Goal: Information Seeking & Learning: Learn about a topic

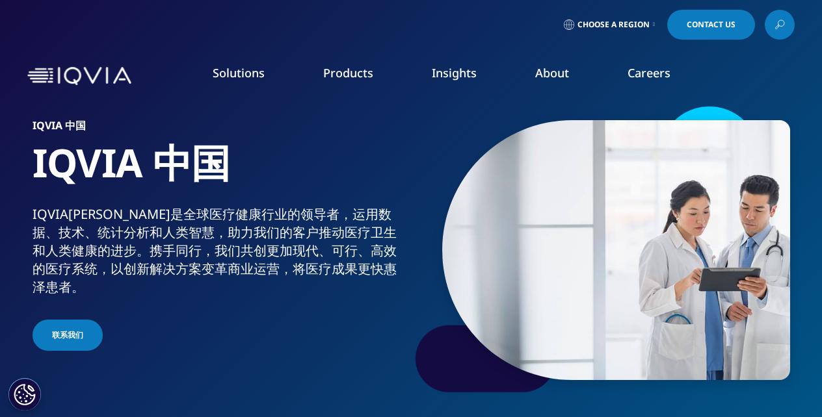
click at [234, 70] on link "Solutions" at bounding box center [239, 73] width 52 height 16
click at [54, 307] on link "Technologies" at bounding box center [52, 309] width 65 height 14
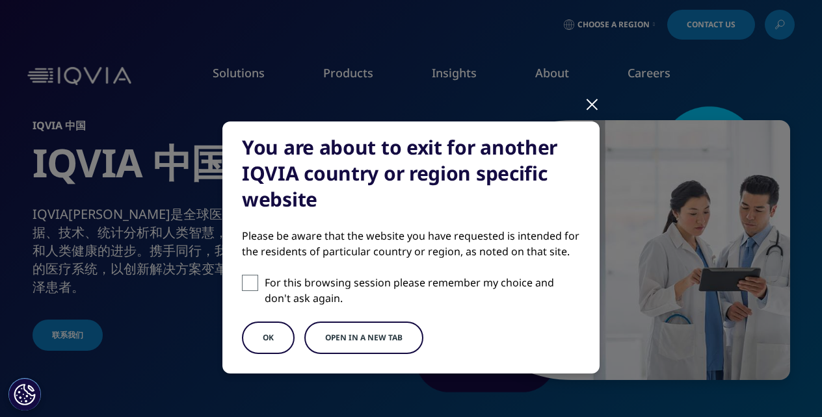
click at [263, 336] on button "OK" at bounding box center [268, 338] width 53 height 33
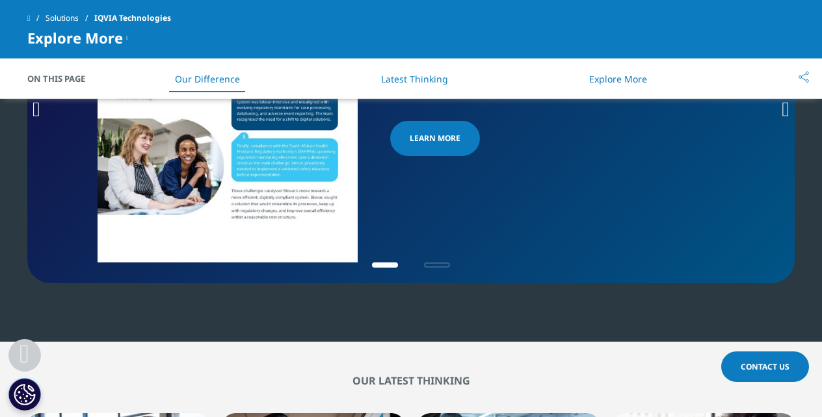
scroll to position [2809, 0]
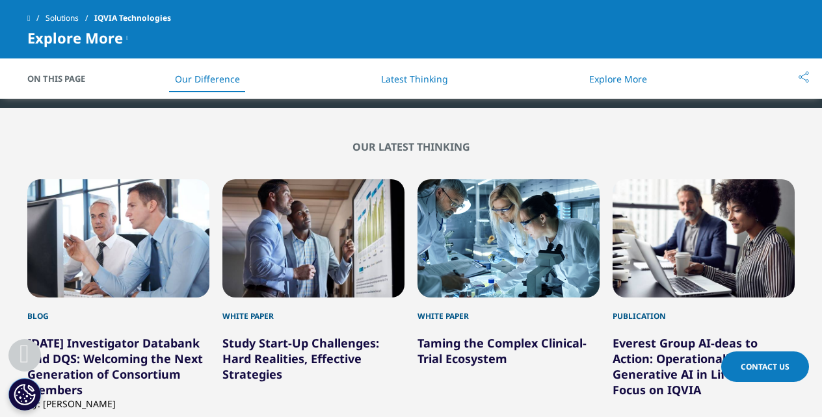
click at [83, 35] on span "Explore More" at bounding box center [75, 38] width 96 height 16
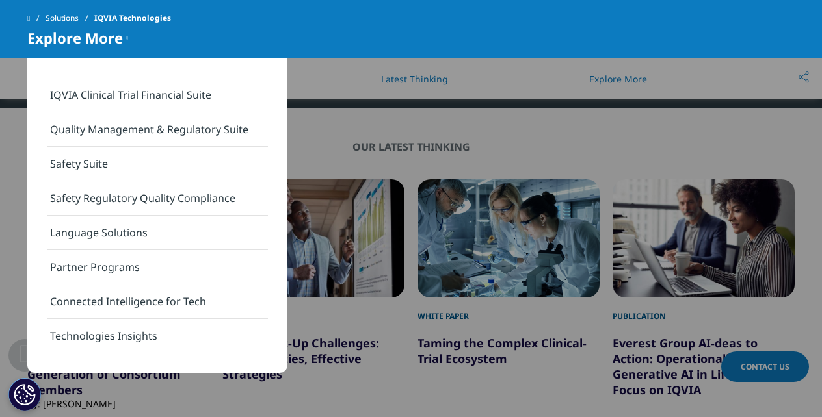
click at [121, 302] on link "Connected Intelligence for Tech" at bounding box center [157, 302] width 221 height 34
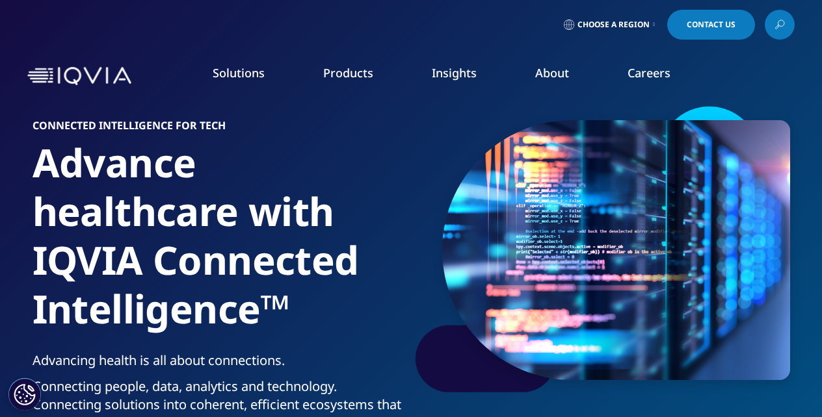
click at [595, 20] on span "Choose a Region" at bounding box center [613, 25] width 72 height 10
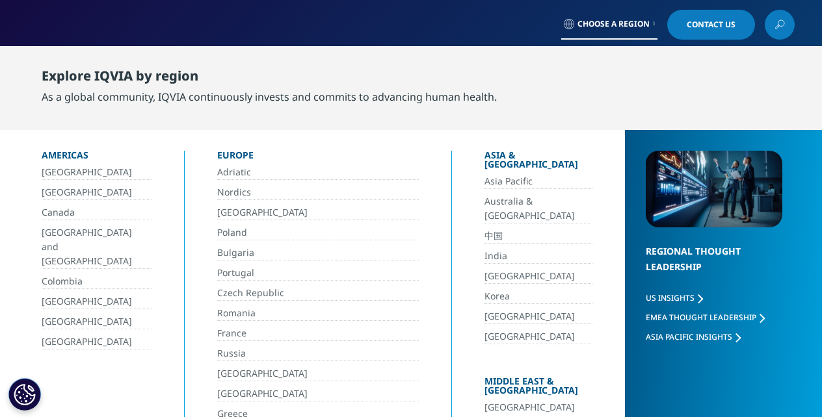
click at [484, 229] on link "中国" at bounding box center [538, 236] width 108 height 15
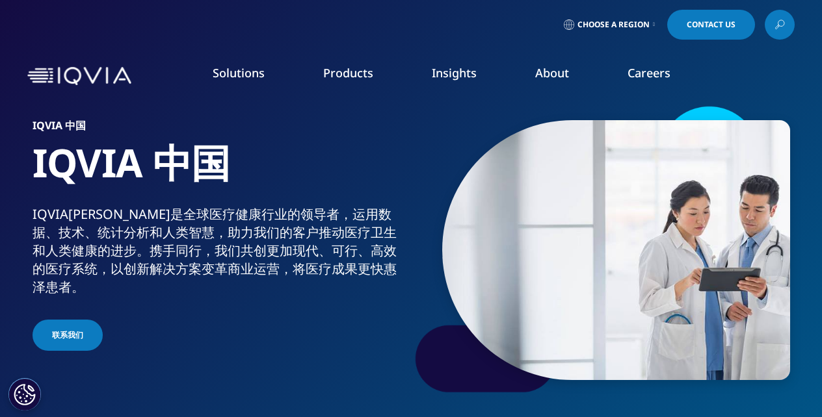
click at [234, 70] on link "Solutions" at bounding box center [239, 73] width 52 height 16
click at [54, 307] on link "Technologies" at bounding box center [52, 309] width 65 height 14
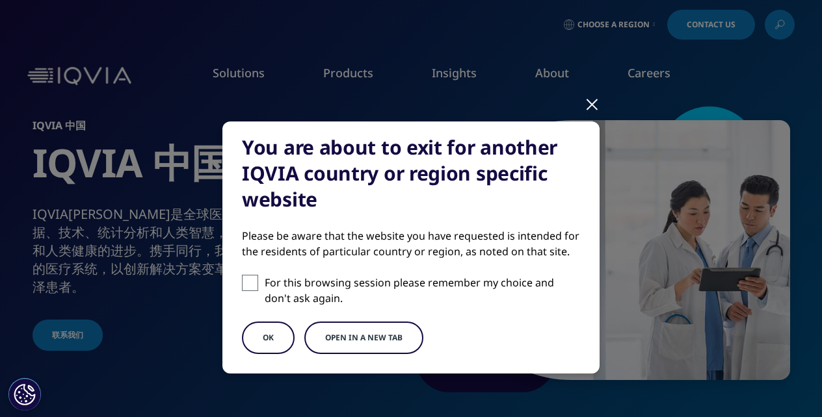
click at [242, 283] on span at bounding box center [250, 283] width 16 height 16
click at [242, 283] on input "For this browsing session please remember my choice and don't ask again." at bounding box center [250, 283] width 16 height 16
checkbox input "true"
click at [263, 336] on button "OK" at bounding box center [268, 338] width 53 height 33
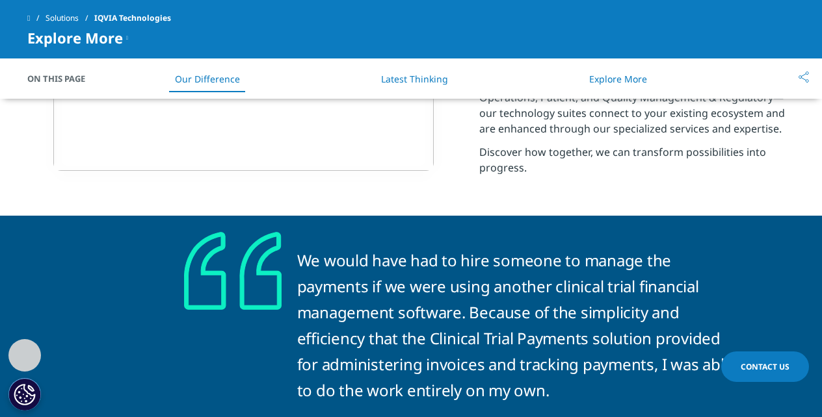
scroll to position [936, 0]
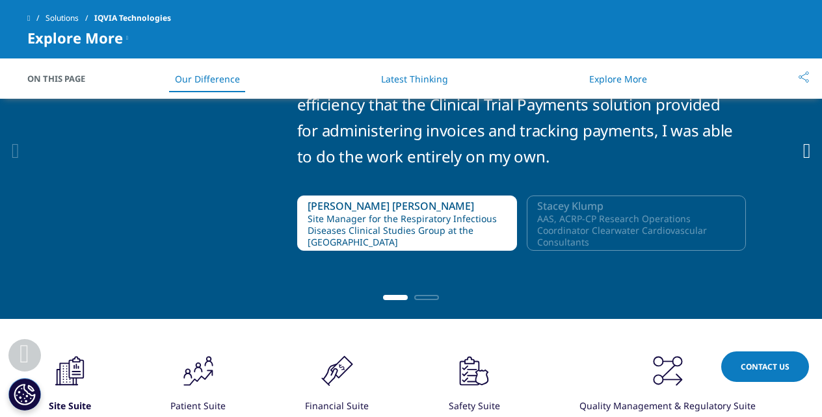
click at [68, 373] on icon at bounding box center [66, 371] width 1 height 4
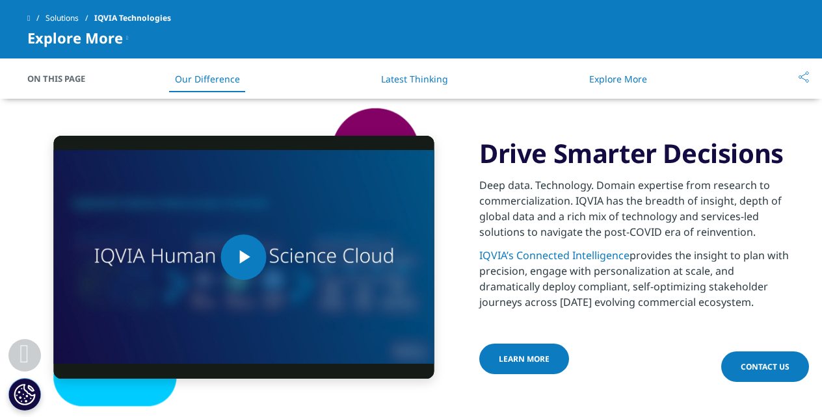
scroll to position [1872, 0]
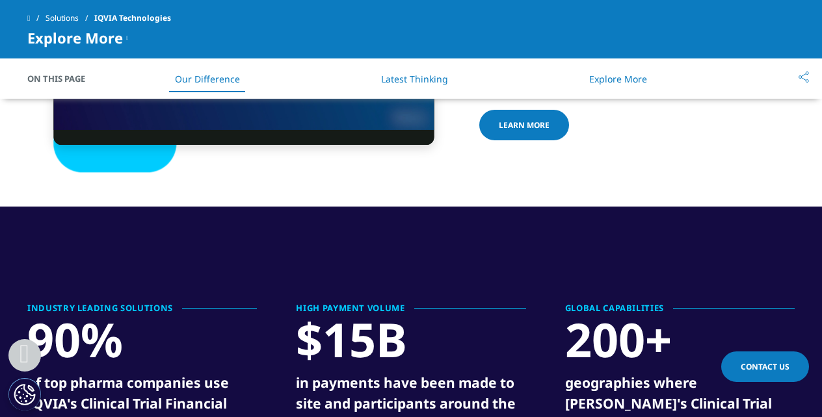
click at [416, 76] on link "Latest Thinking" at bounding box center [414, 79] width 67 height 12
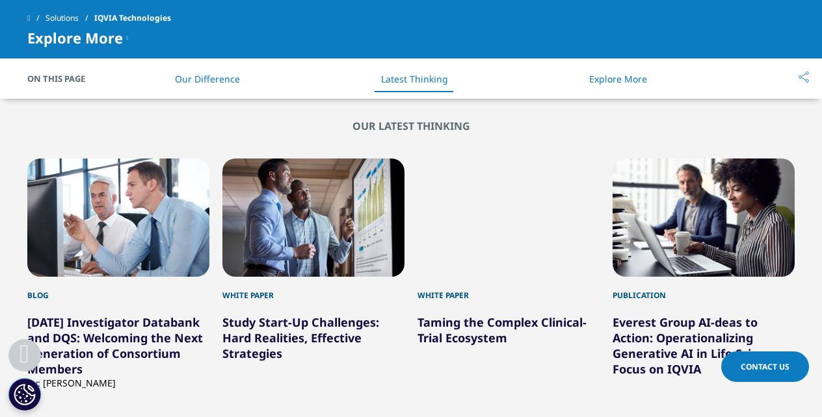
scroll to position [2879, 0]
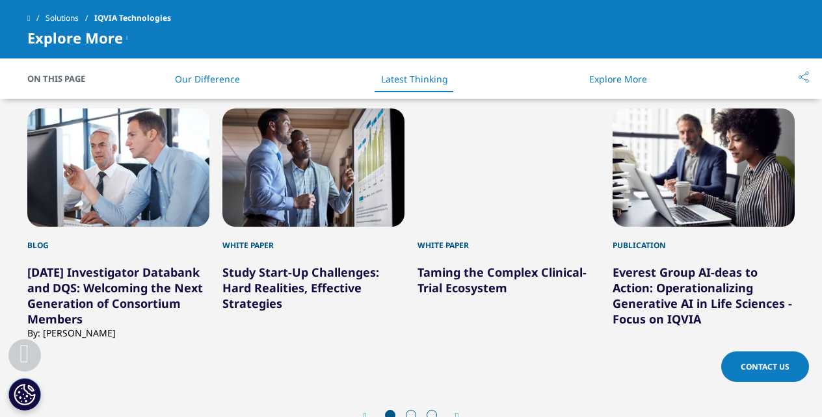
click at [687, 297] on link "Everest Group AI-deas to Action: Operationalizing Generative AI in Life Science…" at bounding box center [701, 296] width 179 height 62
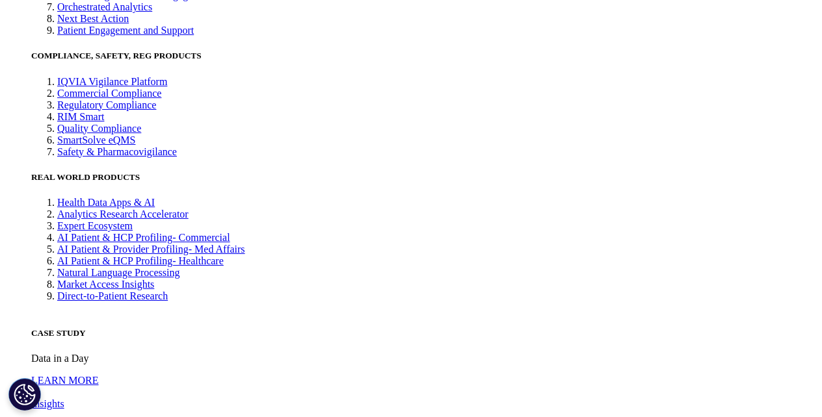
scroll to position [2879, 0]
